Goal: Task Accomplishment & Management: Manage account settings

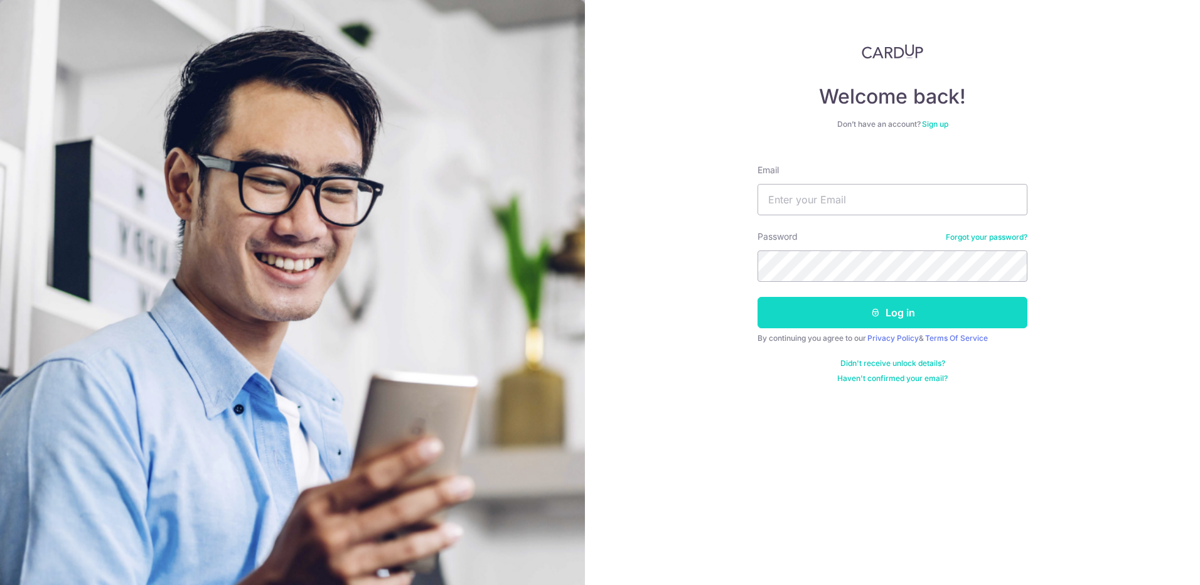
type input "[EMAIL_ADDRESS][DOMAIN_NAME]"
click at [931, 314] on button "Log in" at bounding box center [892, 312] width 270 height 31
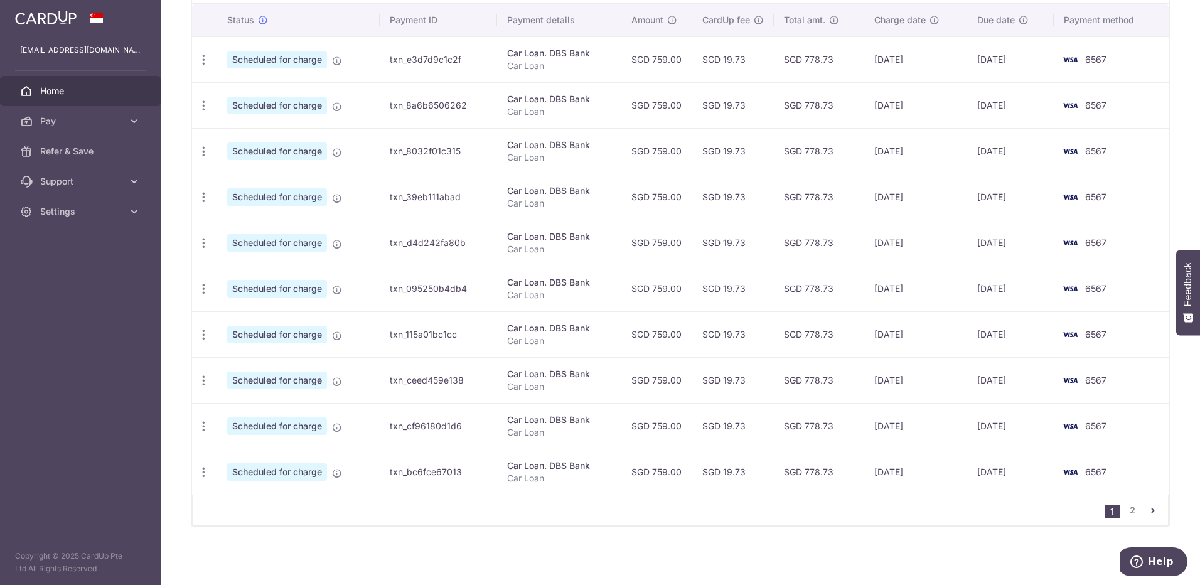
scroll to position [385, 0]
click at [1127, 508] on link "2" at bounding box center [1131, 508] width 15 height 15
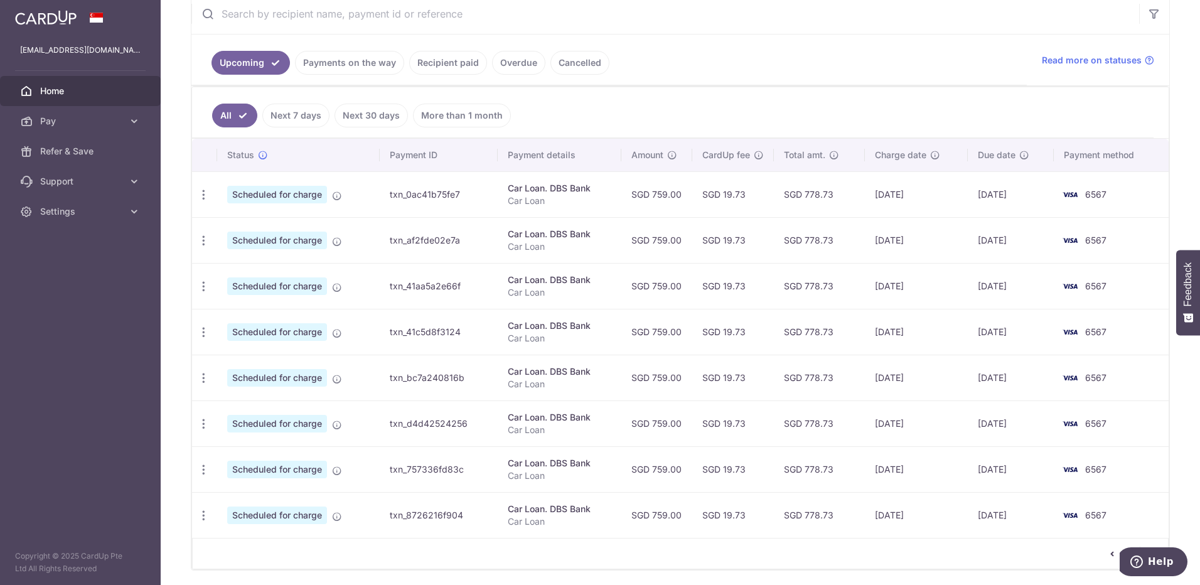
scroll to position [294, 0]
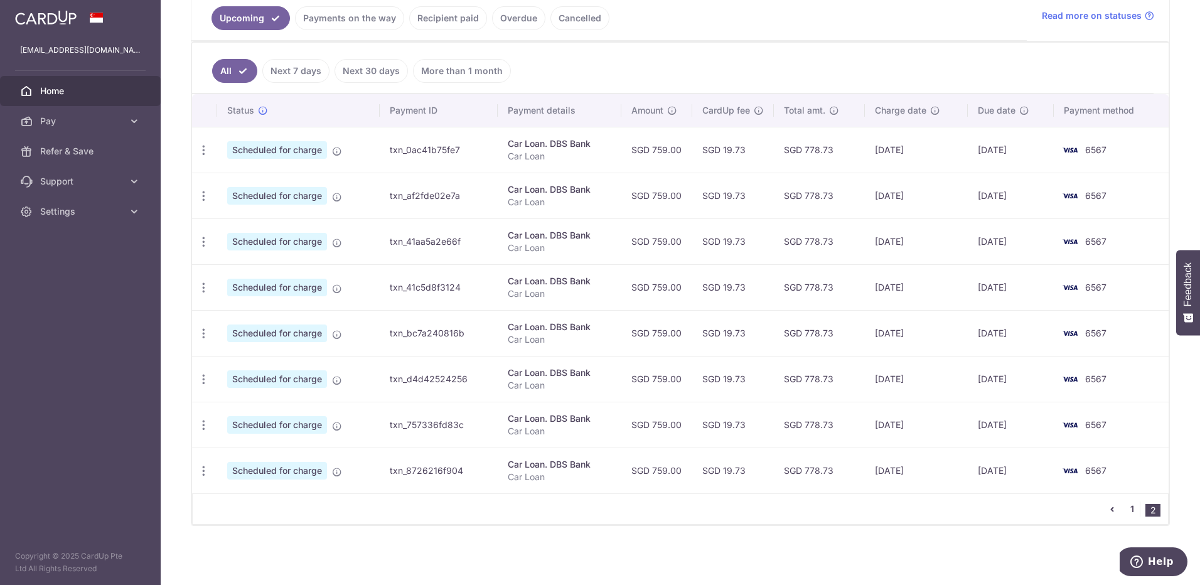
click at [1124, 507] on link "1" at bounding box center [1131, 508] width 15 height 15
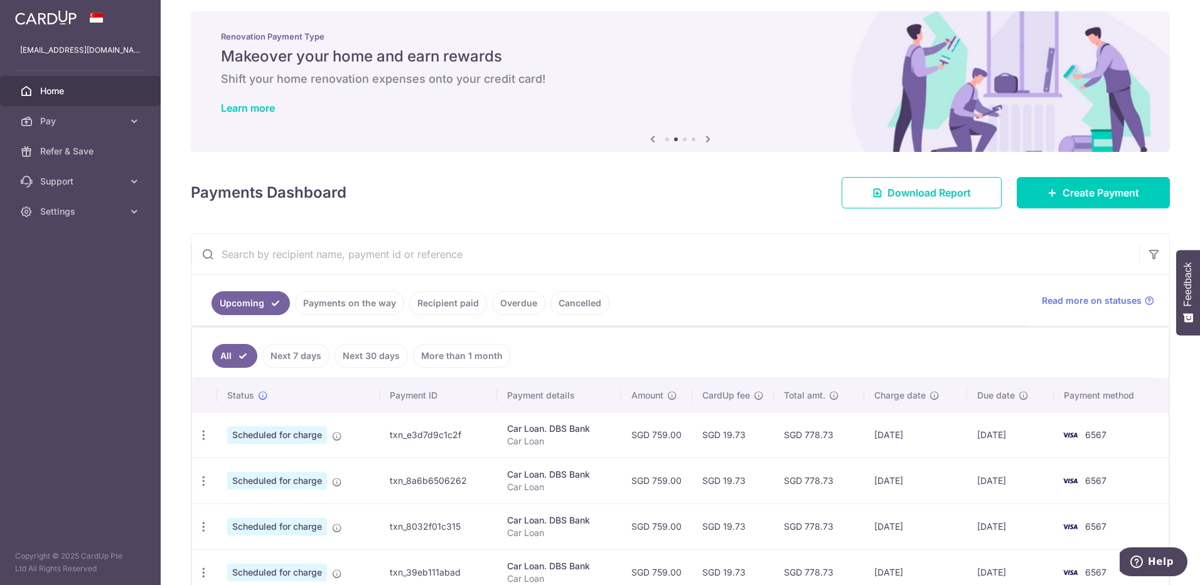
scroll to position [0, 0]
